Goal: Task Accomplishment & Management: Use online tool/utility

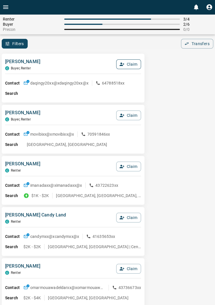
click at [131, 65] on button "Claim" at bounding box center [128, 64] width 25 height 10
click at [130, 65] on button "Confirm Claim" at bounding box center [120, 64] width 41 height 10
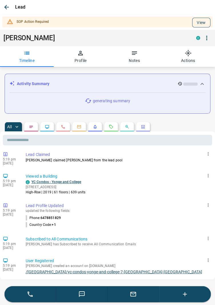
click at [203, 20] on button "View" at bounding box center [201, 23] width 18 height 10
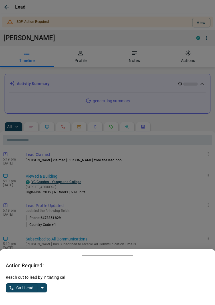
click at [46, 290] on button "split button" at bounding box center [42, 287] width 10 height 9
click at [34, 278] on li "Log Manual Call" at bounding box center [26, 276] width 35 height 9
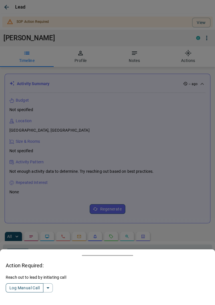
click at [16, 286] on button "Log Manual Call" at bounding box center [25, 287] width 38 height 9
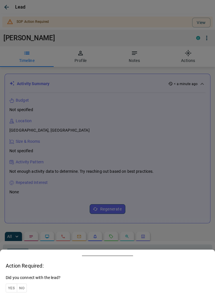
click at [15, 287] on button "Yes" at bounding box center [11, 287] width 11 height 9
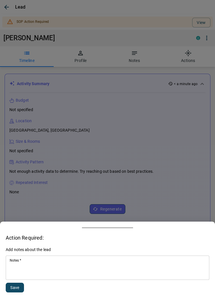
click at [51, 262] on textarea "Notes   *" at bounding box center [108, 267] width 196 height 19
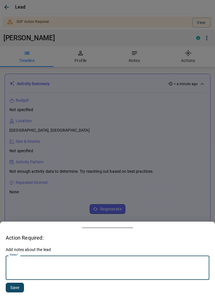
scroll to position [66, 0]
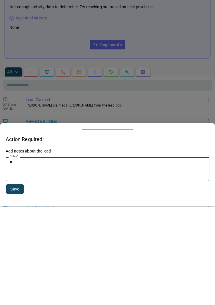
type textarea "**"
click at [20, 288] on button "Save" at bounding box center [15, 288] width 18 height 10
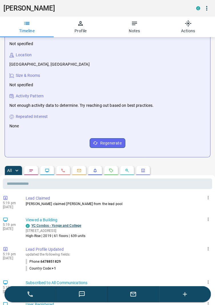
scroll to position [0, 0]
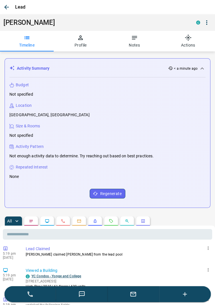
click at [5, 8] on icon "button" at bounding box center [6, 7] width 7 height 7
